Goal: Task Accomplishment & Management: Manage account settings

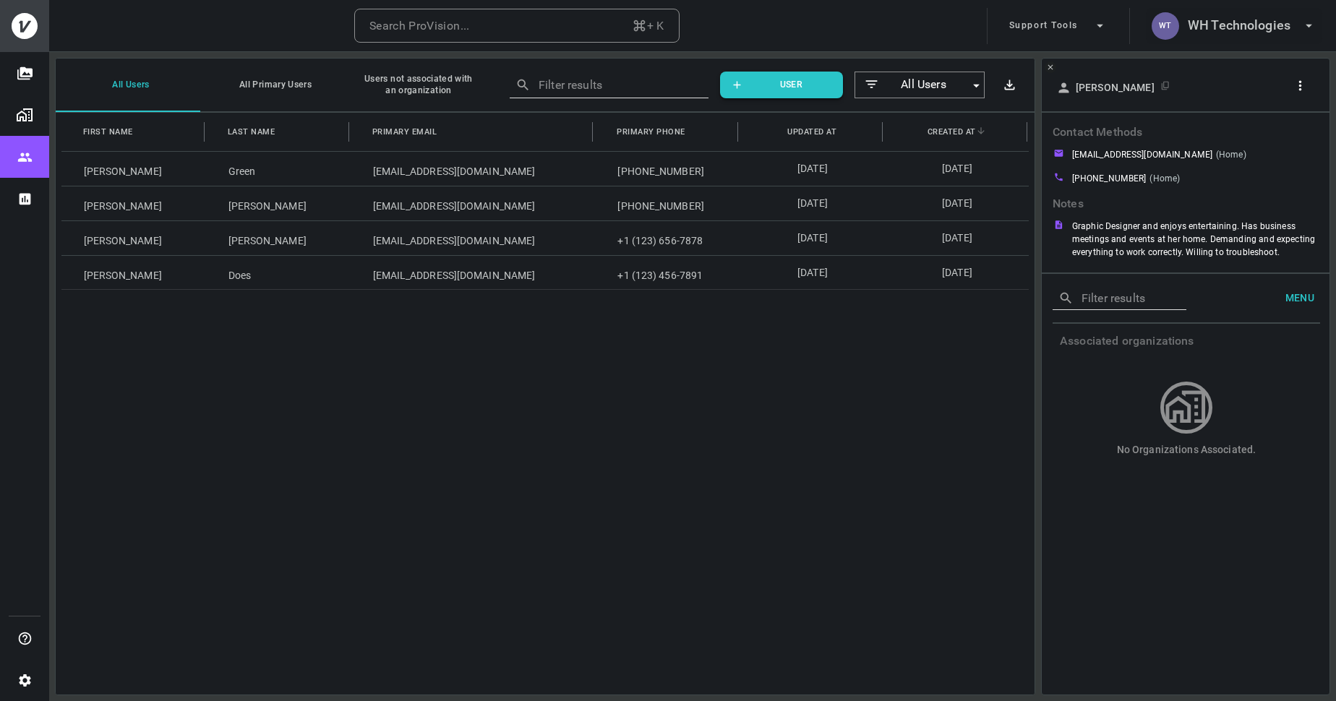
click at [1221, 31] on h6 "WH Technologies" at bounding box center [1239, 25] width 103 height 21
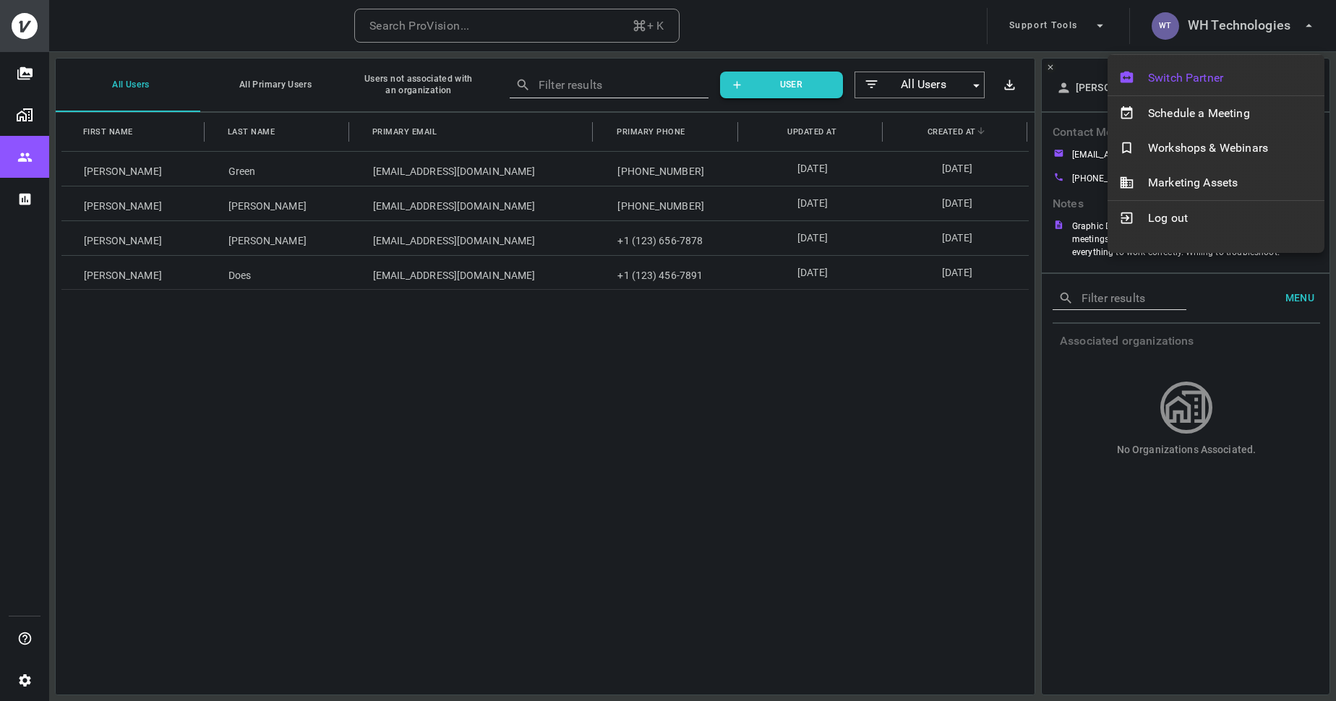
click at [1179, 71] on span "Switch Partner" at bounding box center [1230, 77] width 165 height 17
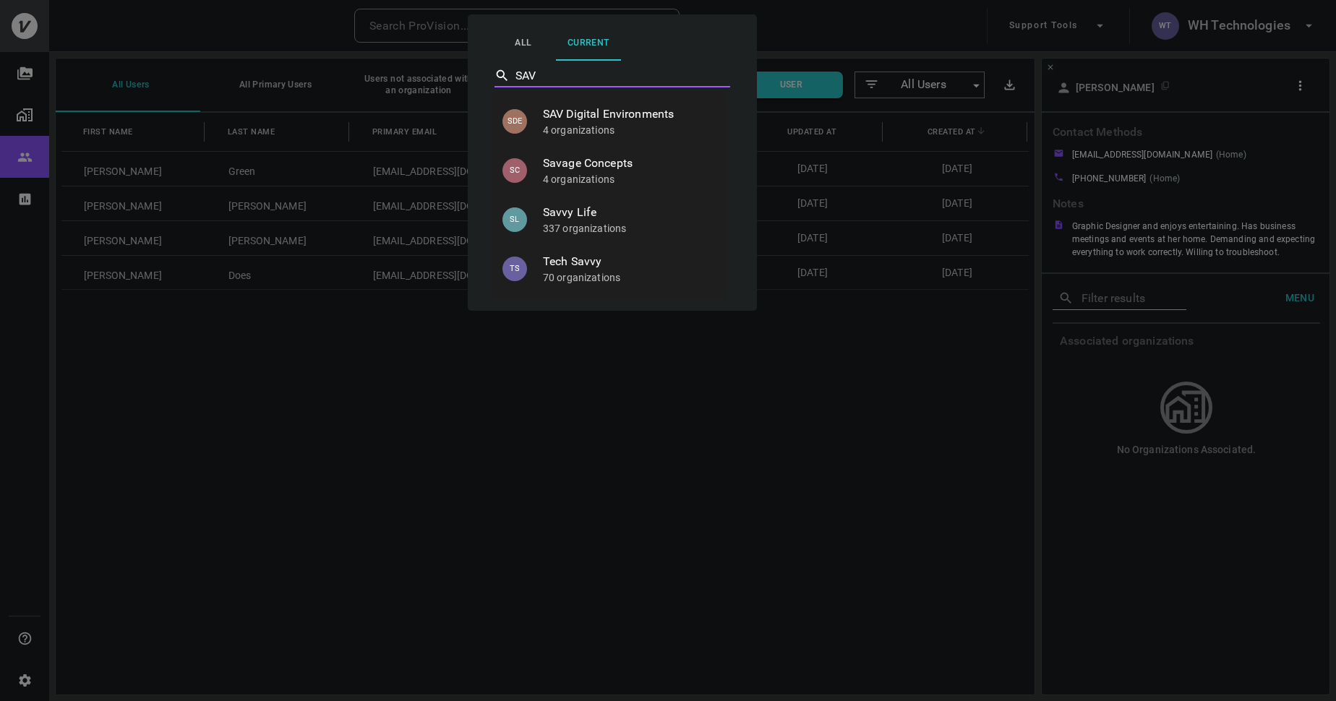
type input "SAV"
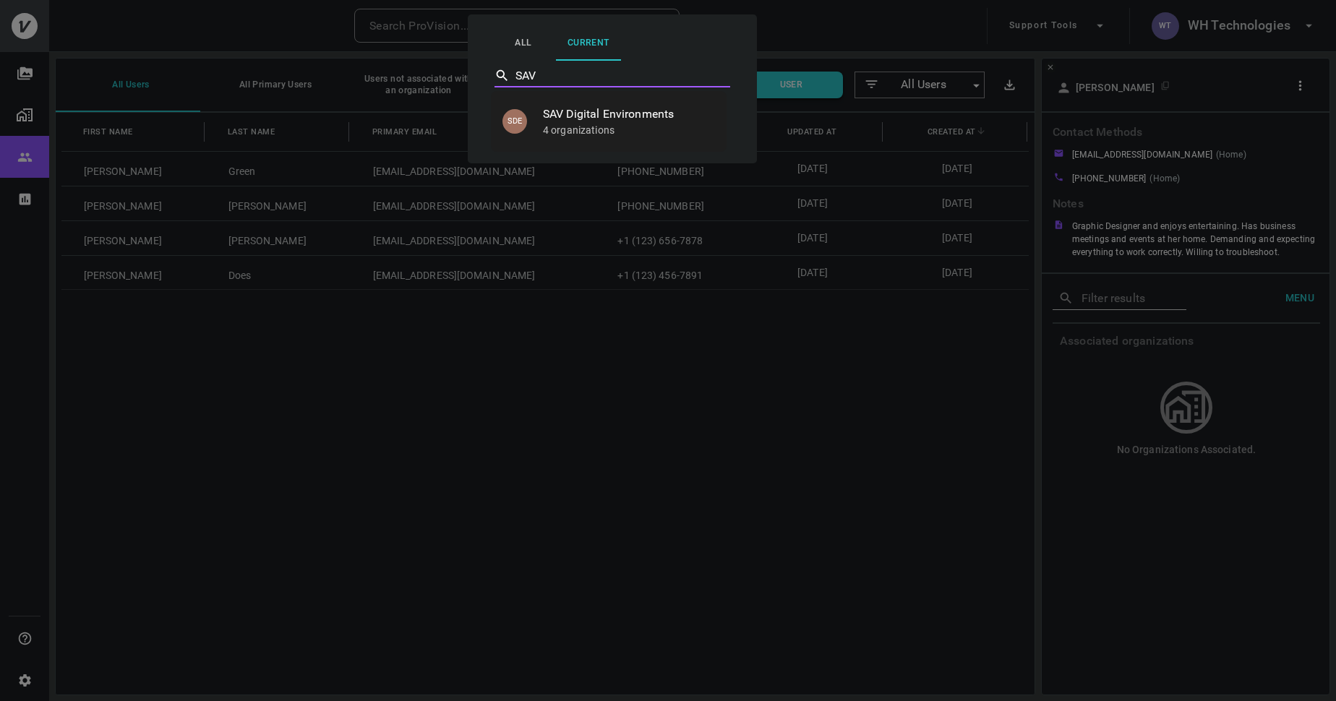
click at [649, 129] on p "4 organizations" at bounding box center [629, 130] width 172 height 14
